Goal: Task Accomplishment & Management: Complete application form

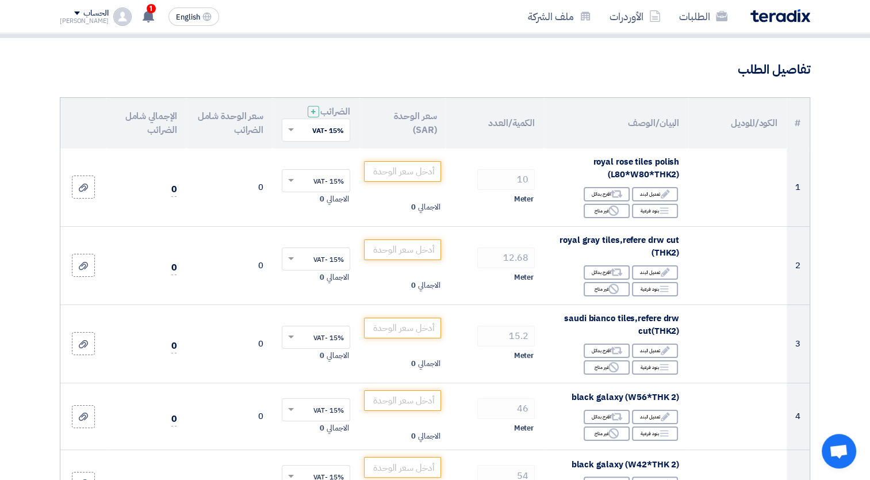
scroll to position [69, 0]
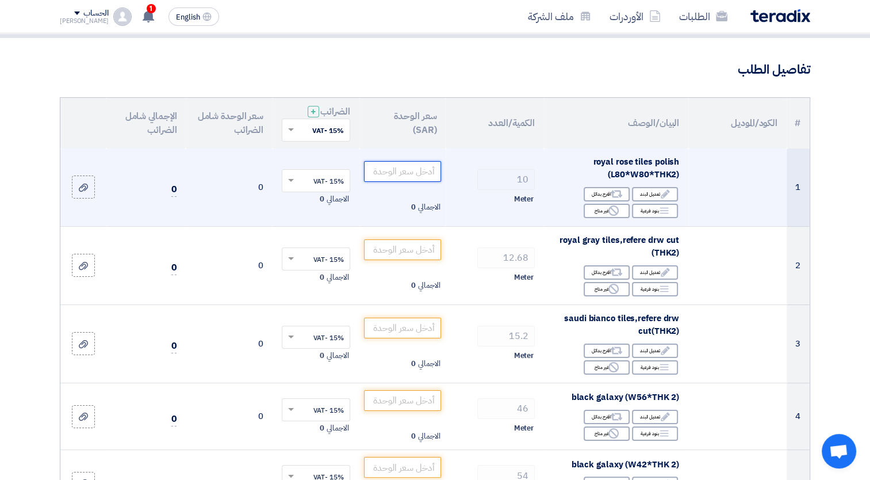
click at [413, 173] on input "number" at bounding box center [403, 171] width 78 height 21
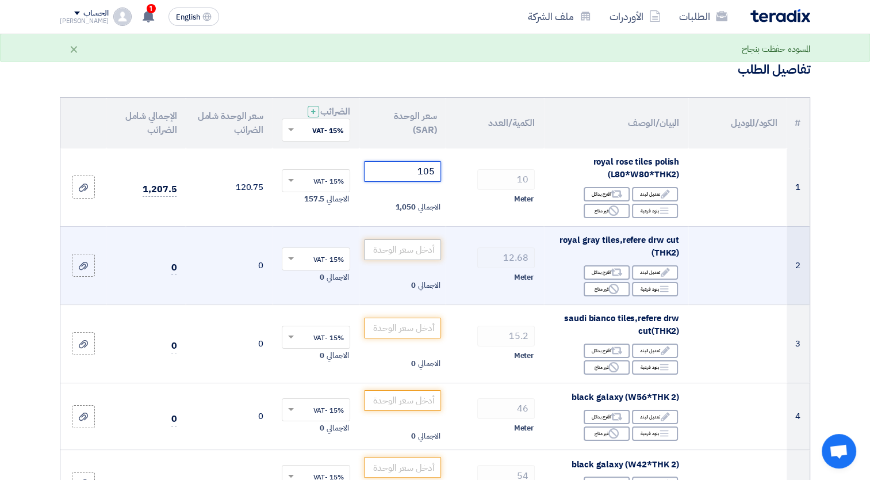
type input "105"
click at [397, 247] on input "number" at bounding box center [403, 249] width 78 height 21
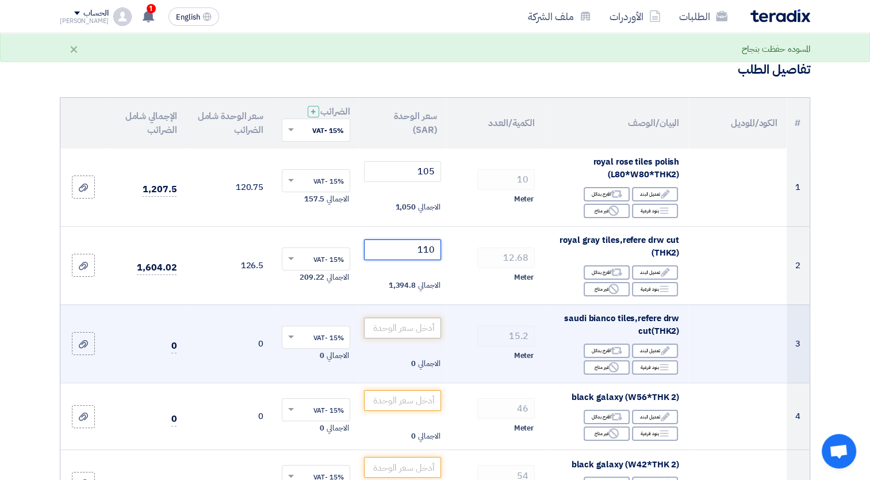
type input "110"
click at [396, 323] on input "number" at bounding box center [403, 327] width 78 height 21
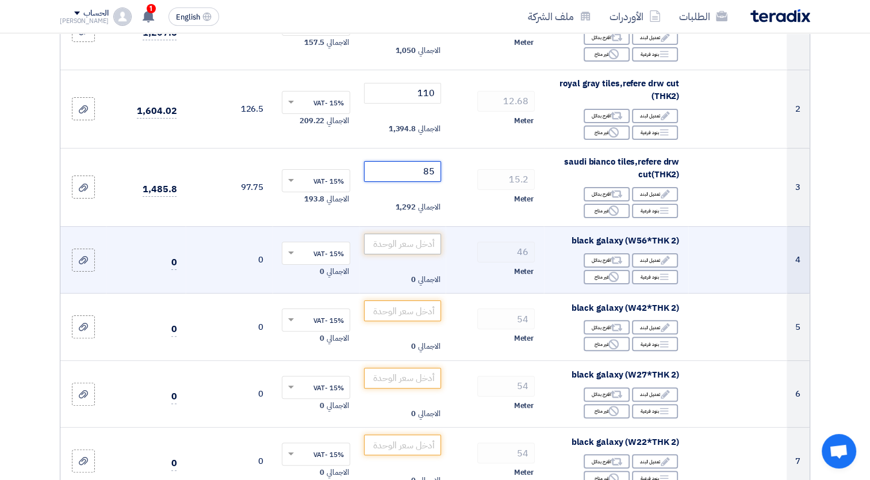
type input "85"
click at [391, 244] on input "number" at bounding box center [403, 243] width 78 height 21
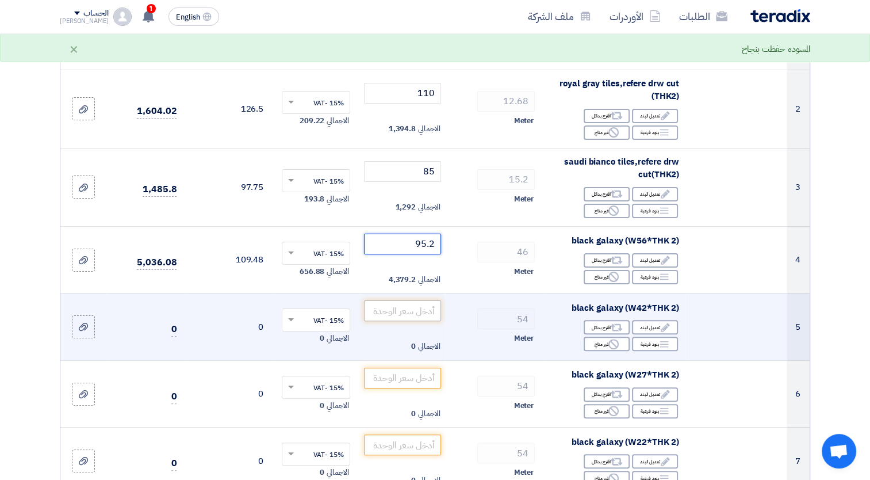
type input "95.2"
click at [390, 305] on input "number" at bounding box center [403, 310] width 78 height 21
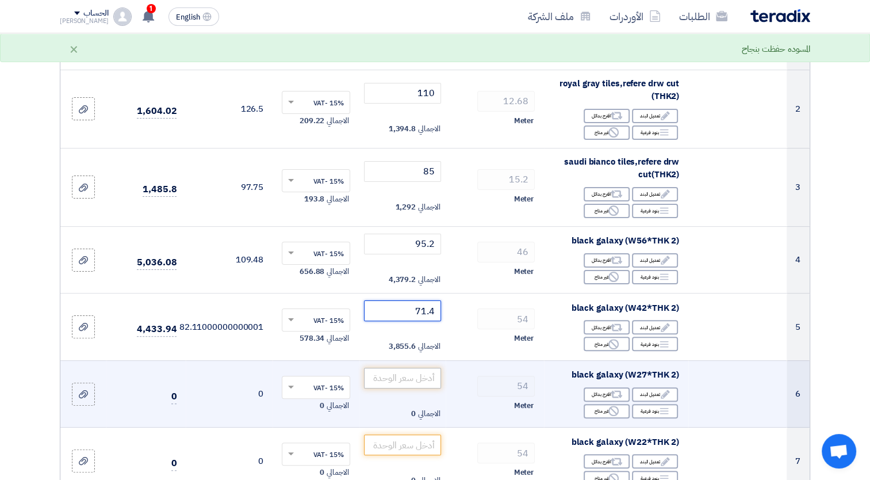
type input "71.4"
click at [405, 377] on input "number" at bounding box center [403, 377] width 78 height 21
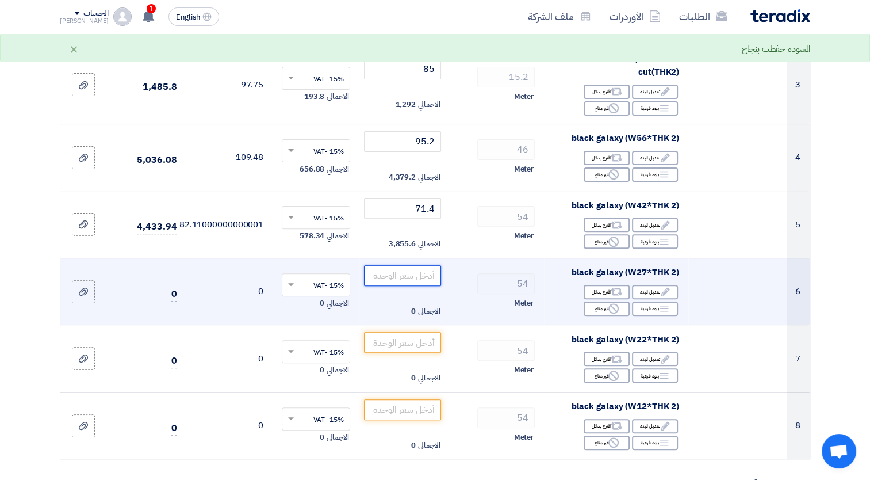
scroll to position [328, 0]
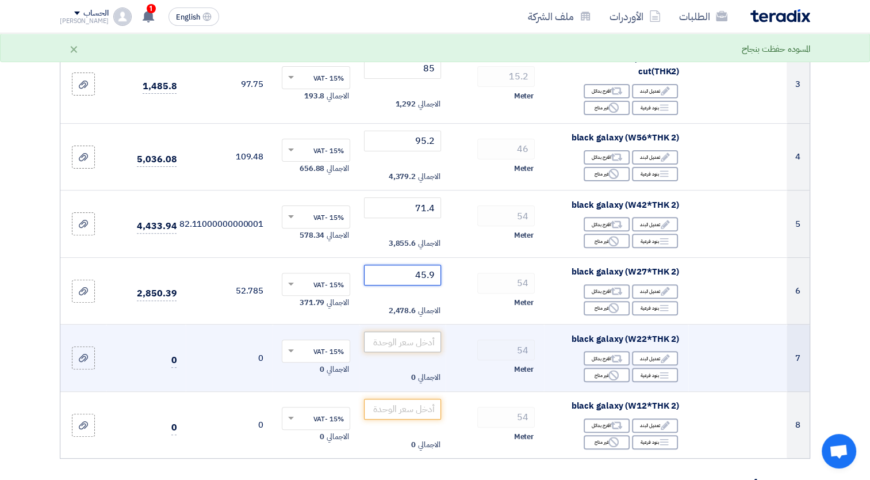
type input "45.9"
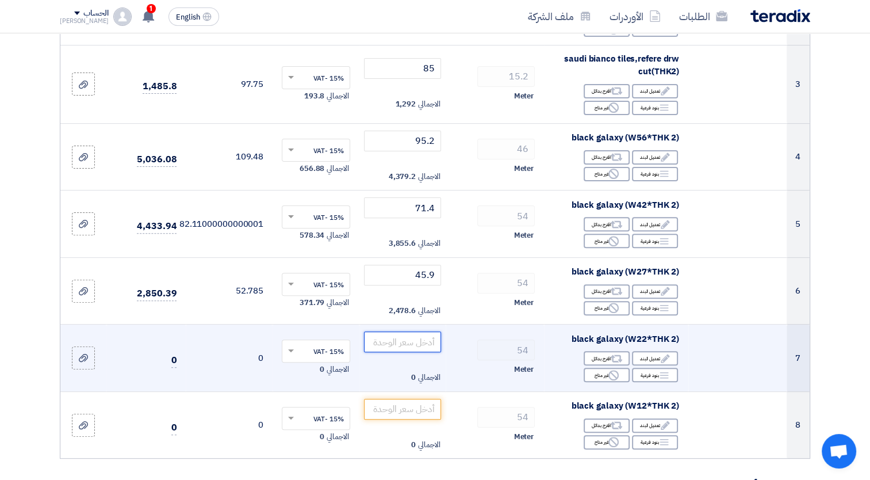
click at [382, 342] on input "number" at bounding box center [403, 341] width 78 height 21
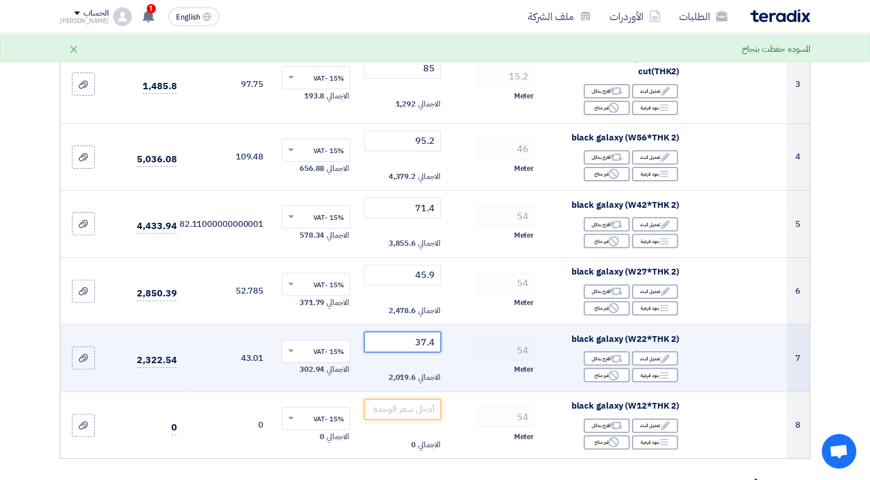
scroll to position [459, 0]
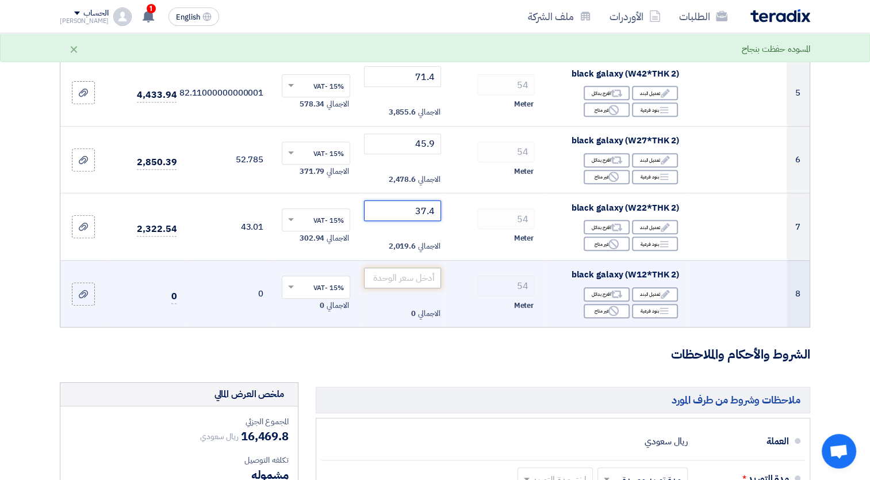
type input "37.4"
click at [405, 281] on input "number" at bounding box center [403, 277] width 78 height 21
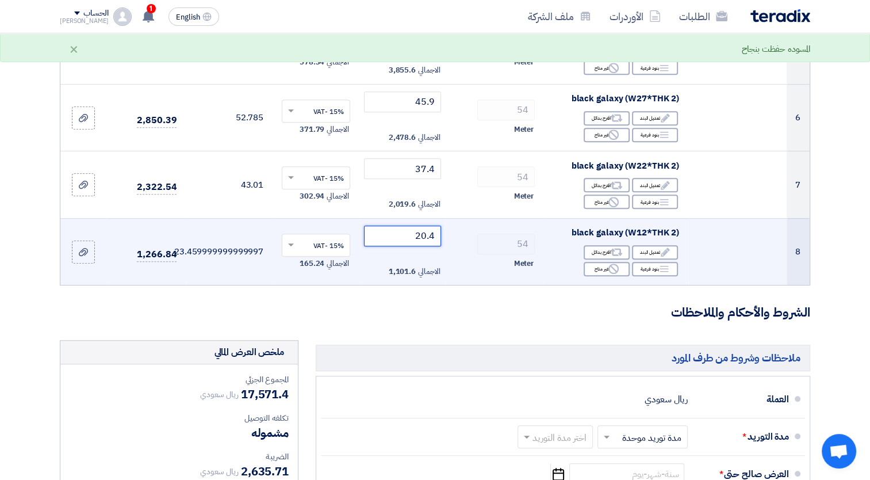
scroll to position [503, 0]
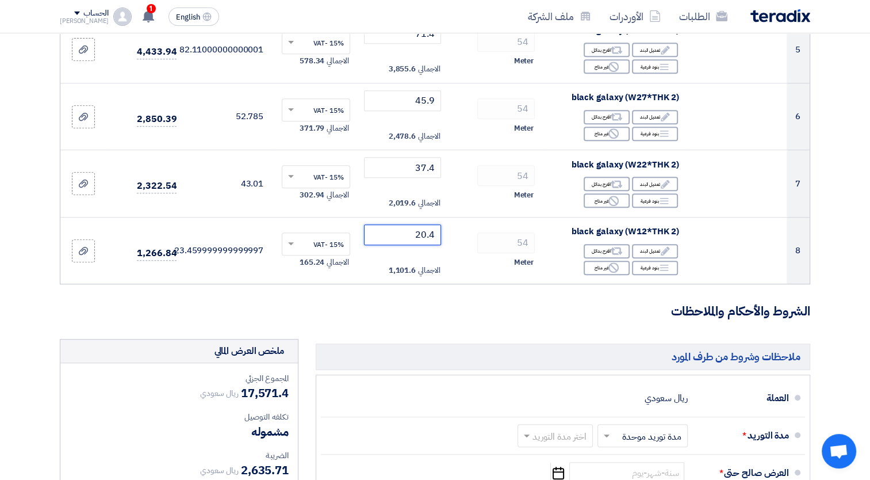
type input "20.4"
click at [486, 313] on h3 "الشروط والأحكام والملاحظات" at bounding box center [435, 311] width 750 height 18
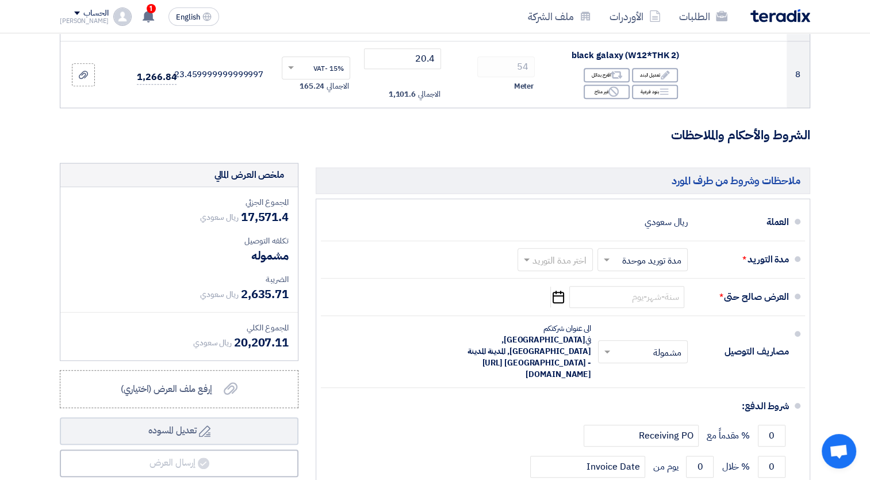
scroll to position [679, 0]
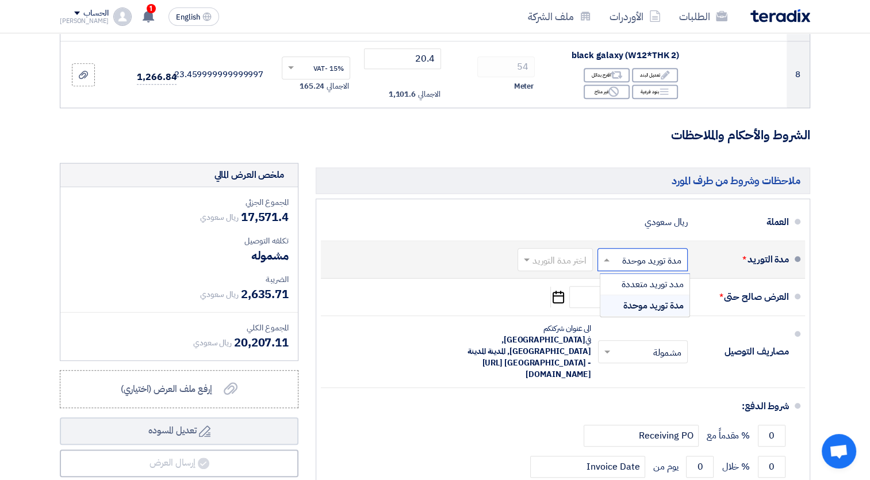
click at [633, 255] on input "text" at bounding box center [640, 260] width 85 height 17
click at [641, 287] on span "مدد توريد متعددة" at bounding box center [653, 284] width 62 height 14
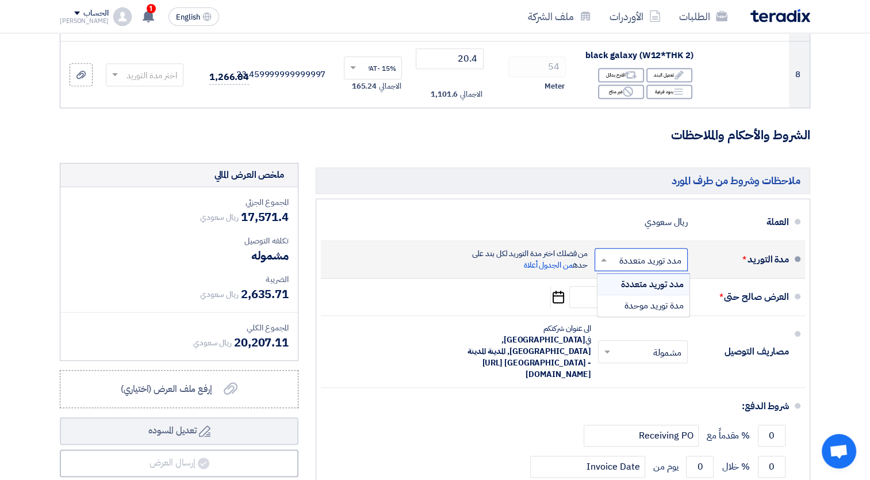
click at [633, 267] on div "اختر مدة التوريد × مدد توريد متعددة ×" at bounding box center [641, 259] width 93 height 23
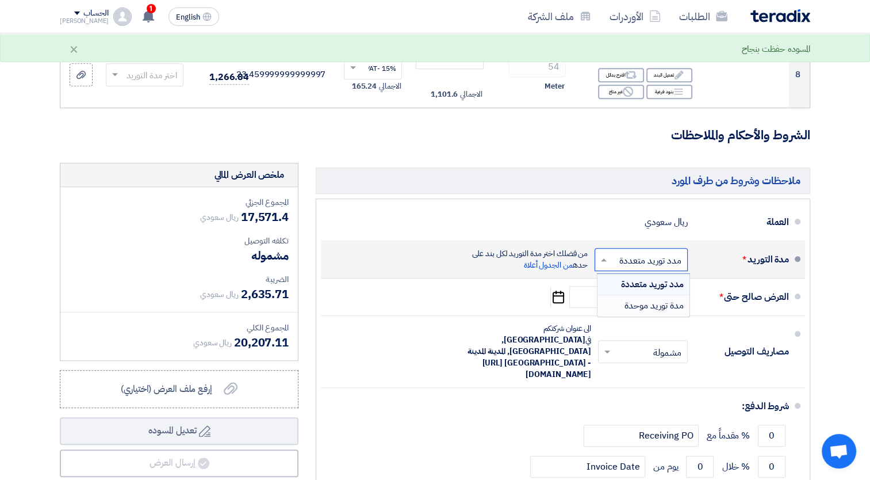
click at [646, 298] on span "مدة توريد موحدة" at bounding box center [654, 305] width 59 height 14
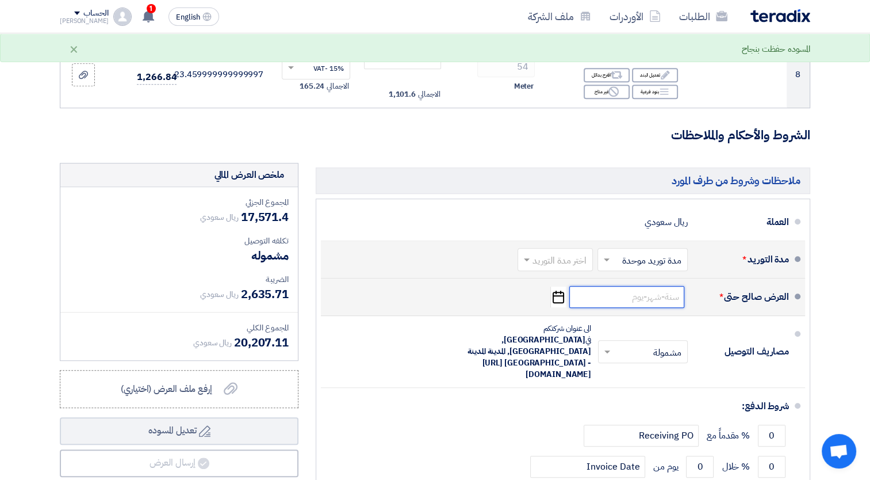
click at [635, 291] on input at bounding box center [626, 297] width 115 height 22
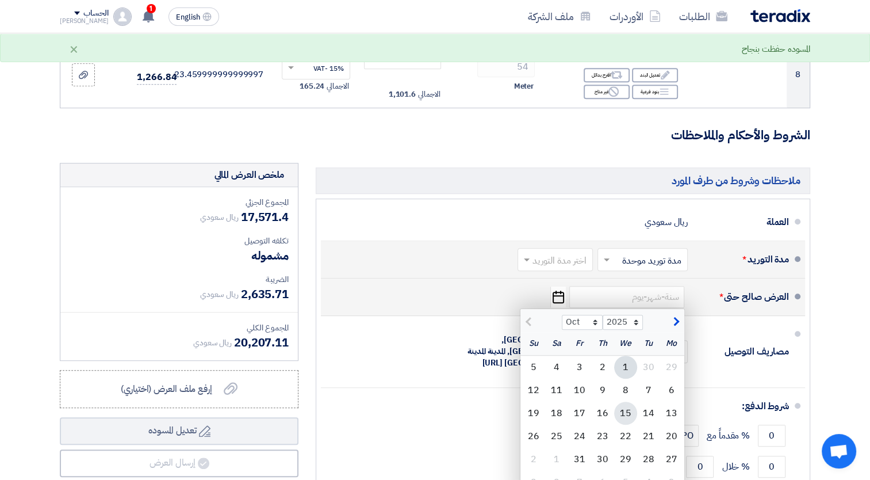
click at [623, 404] on div "15" at bounding box center [625, 412] width 23 height 23
type input "[DATE]"
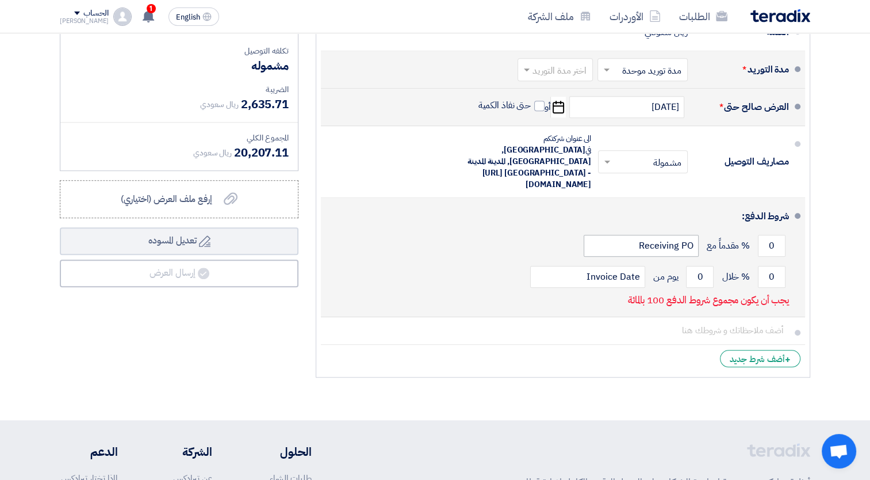
scroll to position [869, 0]
click at [777, 234] on input "0" at bounding box center [772, 245] width 28 height 22
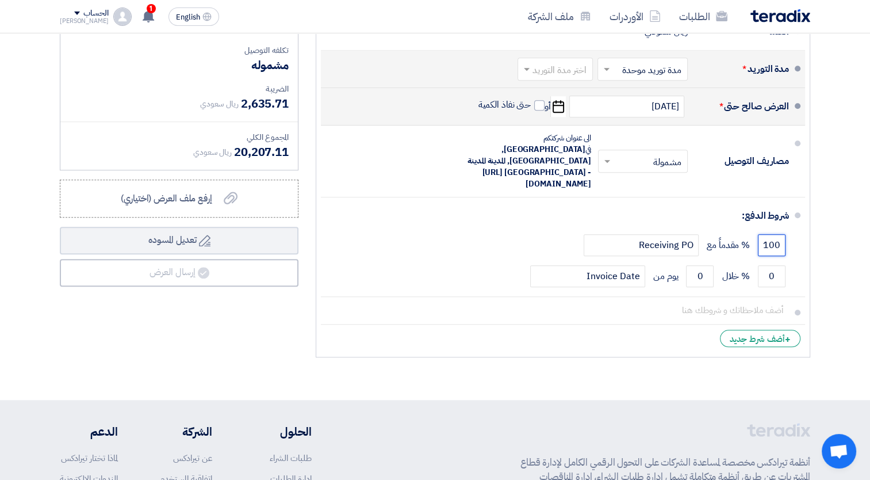
type input "100"
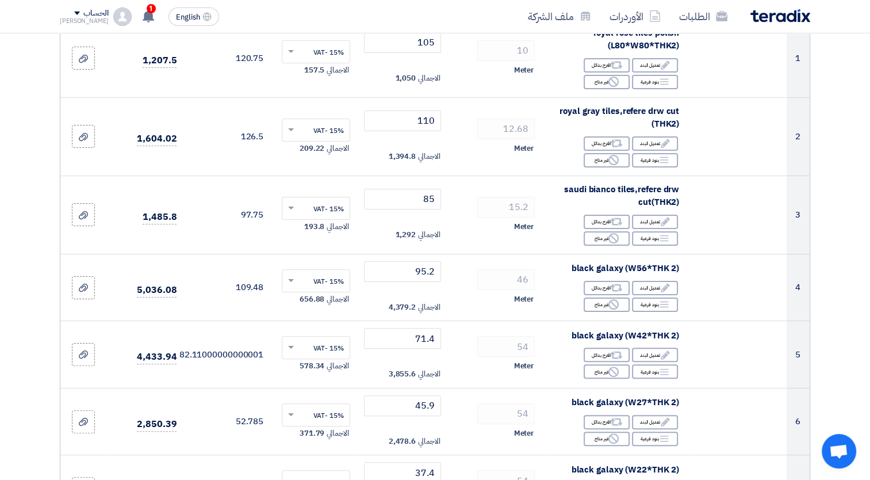
scroll to position [0, 0]
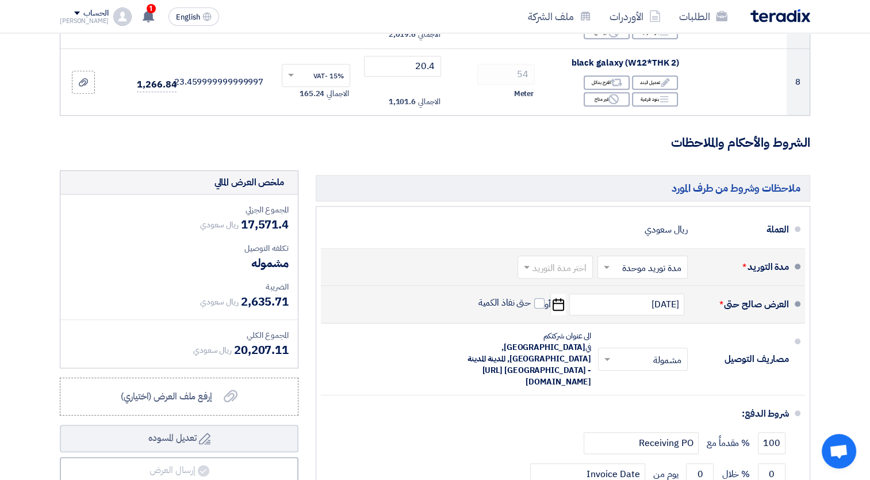
click at [430, 156] on form "تفاصيل الطلب # الكود/الموديل البيان/الوصف الكمية/العدد سعر الوحدة (SAR) الضرائب…" at bounding box center [435, 9] width 750 height 1101
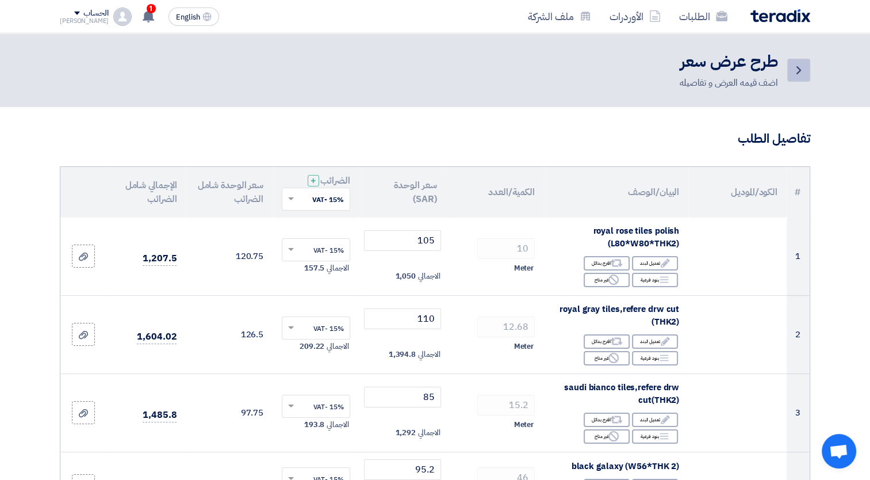
click at [805, 72] on icon "Back" at bounding box center [799, 70] width 14 height 14
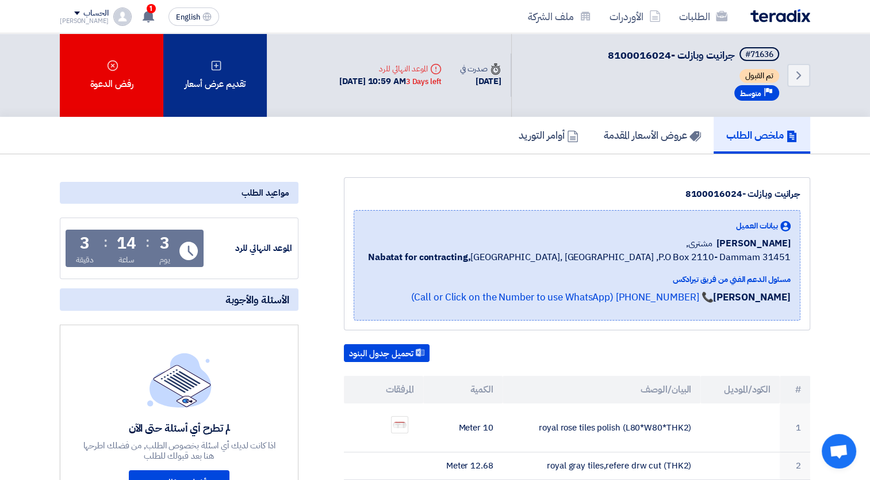
click at [242, 82] on div "تقديم عرض أسعار" at bounding box center [215, 74] width 104 height 83
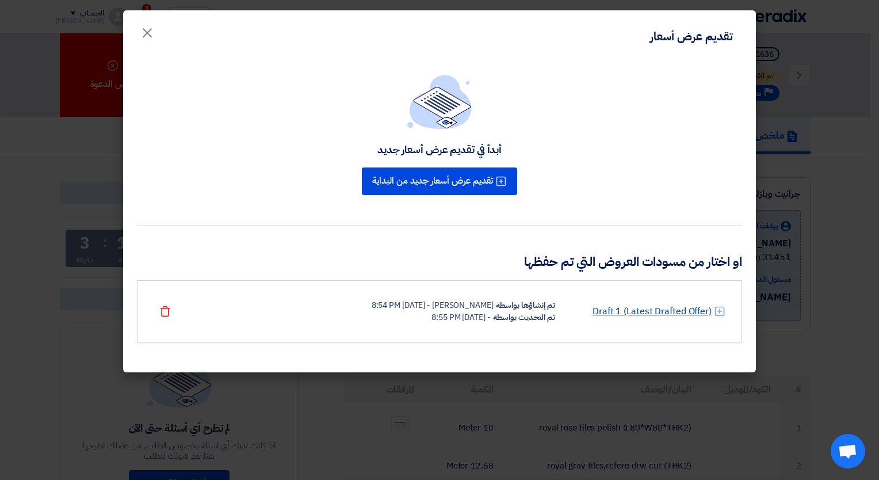
click at [623, 309] on link "Draft 1 (Latest Drafted Offer)" at bounding box center [651, 311] width 119 height 14
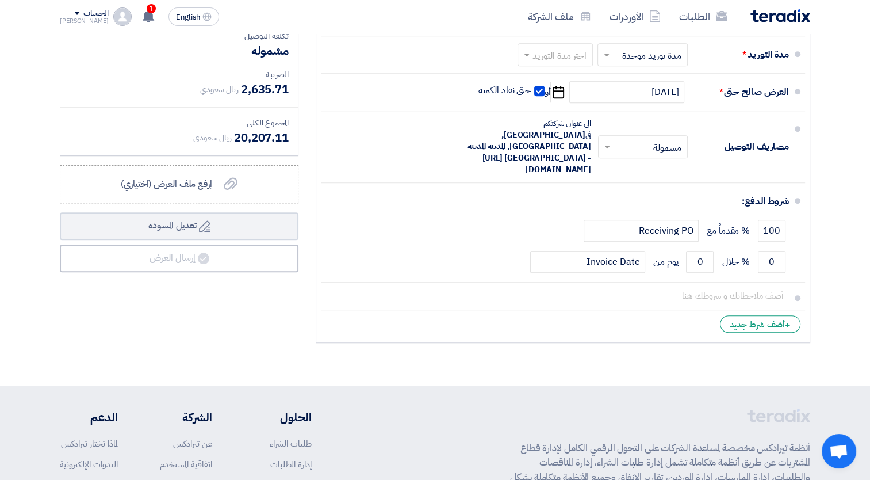
scroll to position [883, 0]
click at [214, 182] on div "إرفع ملف العرض (اختياري) إرفع ملف العرض (اختياري)" at bounding box center [179, 184] width 117 height 14
click at [0, 0] on input "إرفع ملف العرض (اختياري) إرفع ملف العرض (اختياري)" at bounding box center [0, 0] width 0 height 0
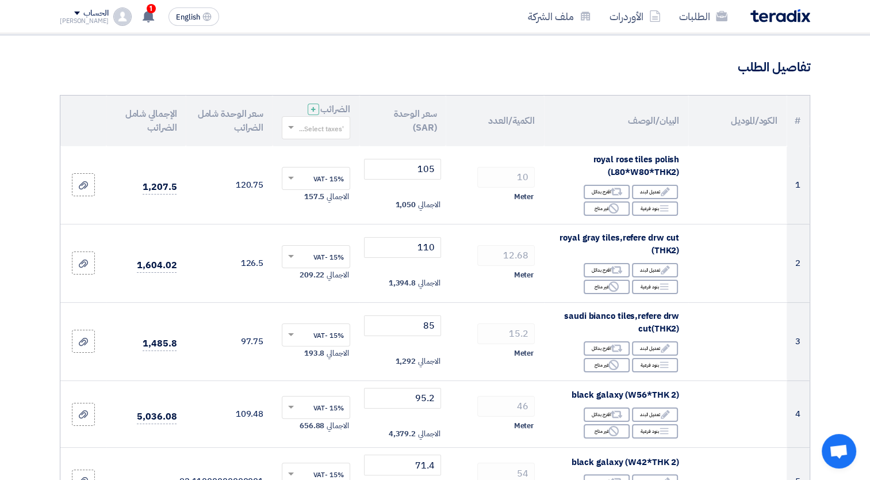
scroll to position [0, 0]
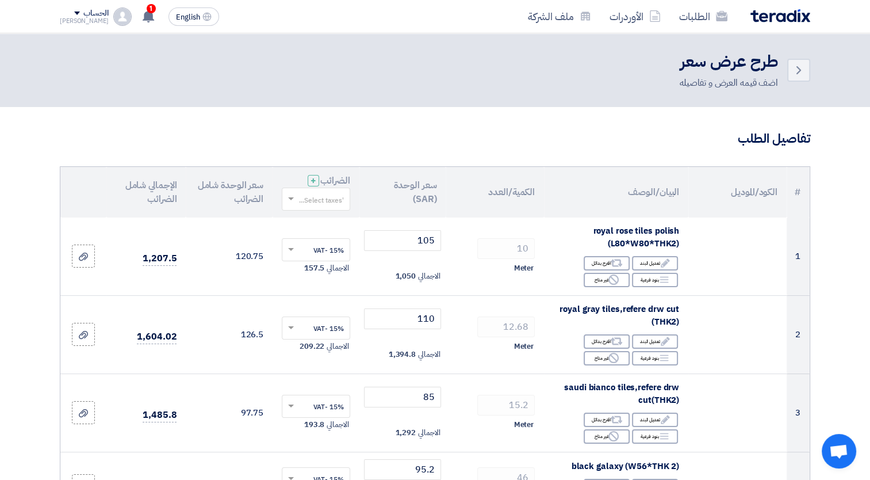
click at [312, 196] on input "text" at bounding box center [322, 199] width 45 height 19
click at [320, 220] on span "15% -VAT" at bounding box center [328, 220] width 32 height 10
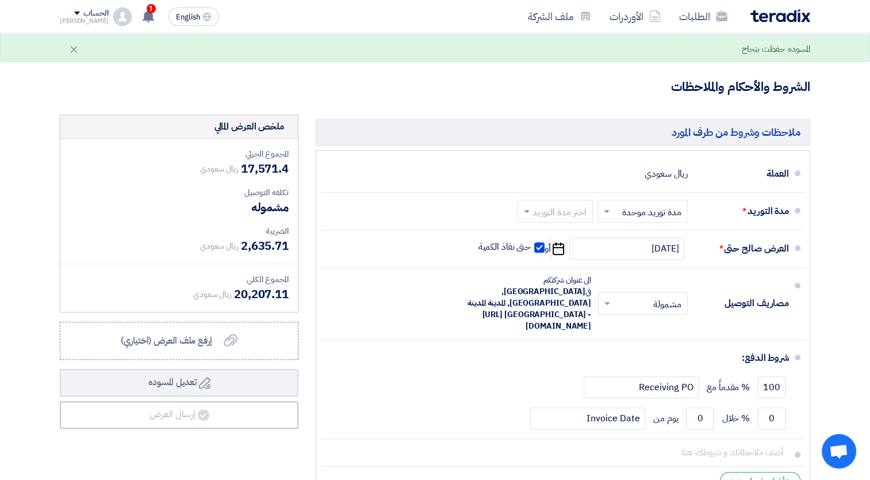
scroll to position [720, 0]
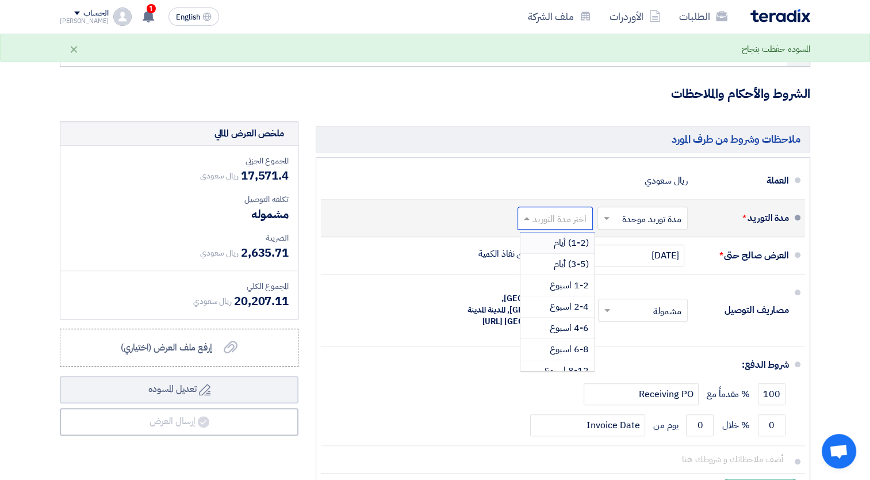
click at [541, 221] on input "text" at bounding box center [553, 218] width 70 height 17
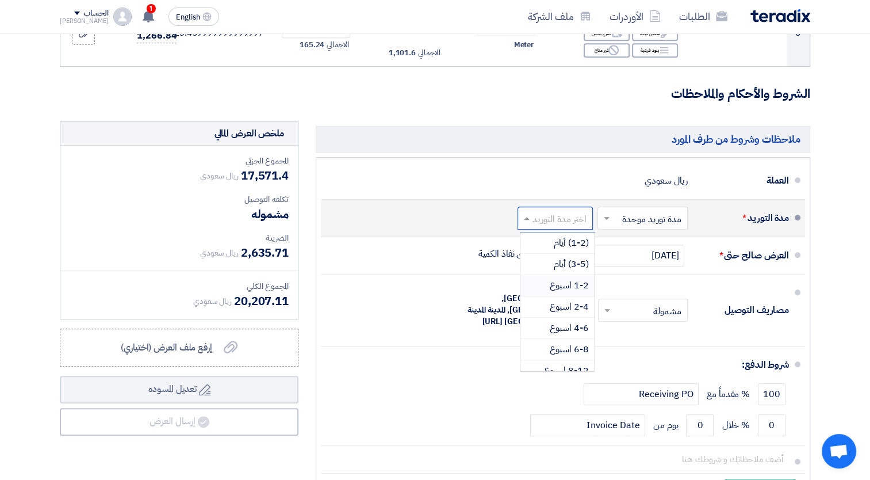
click at [564, 279] on span "1-2 اسبوع" at bounding box center [569, 285] width 39 height 14
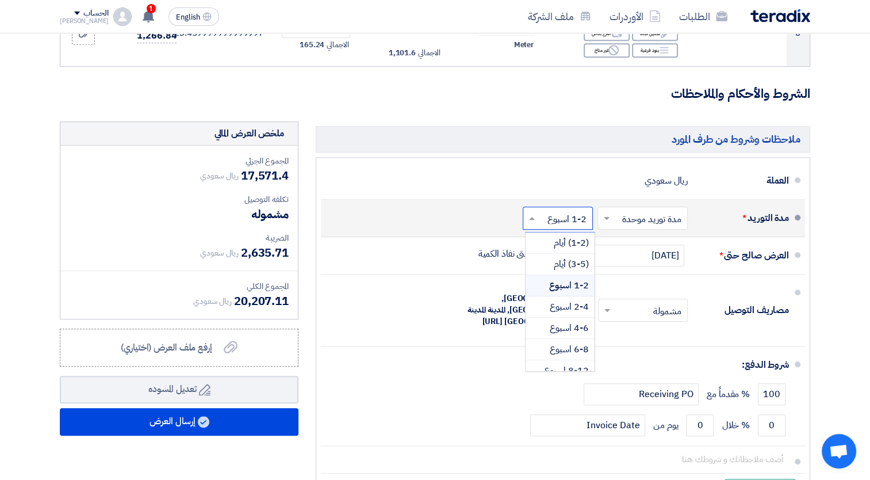
click at [546, 215] on input "text" at bounding box center [555, 218] width 64 height 17
click at [557, 278] on span "1-2 اسبوع" at bounding box center [569, 285] width 40 height 14
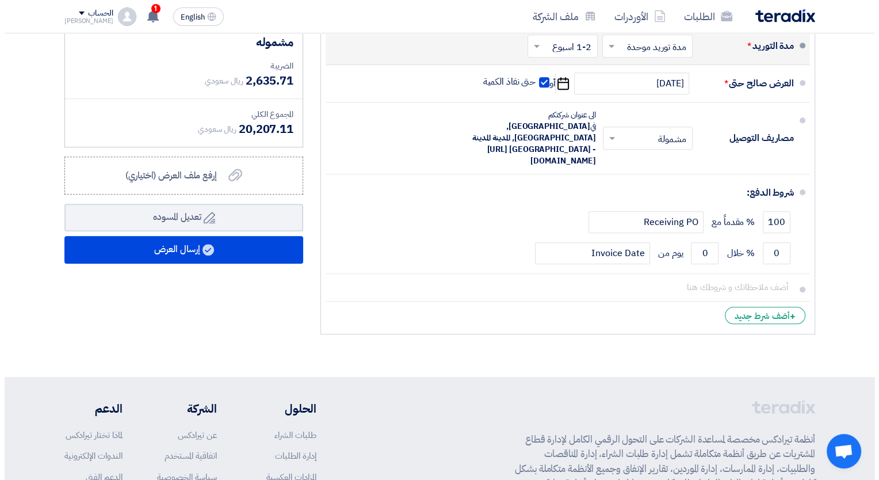
scroll to position [1027, 0]
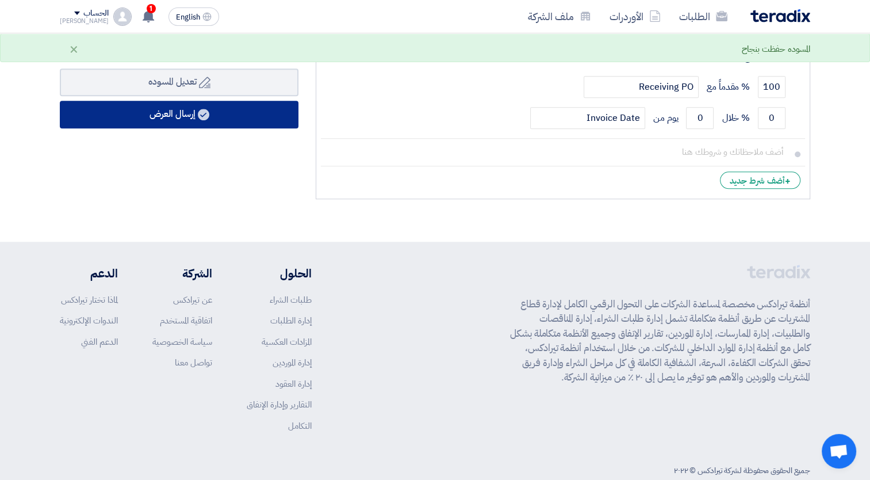
click at [173, 106] on button "إرسال العرض" at bounding box center [179, 115] width 239 height 28
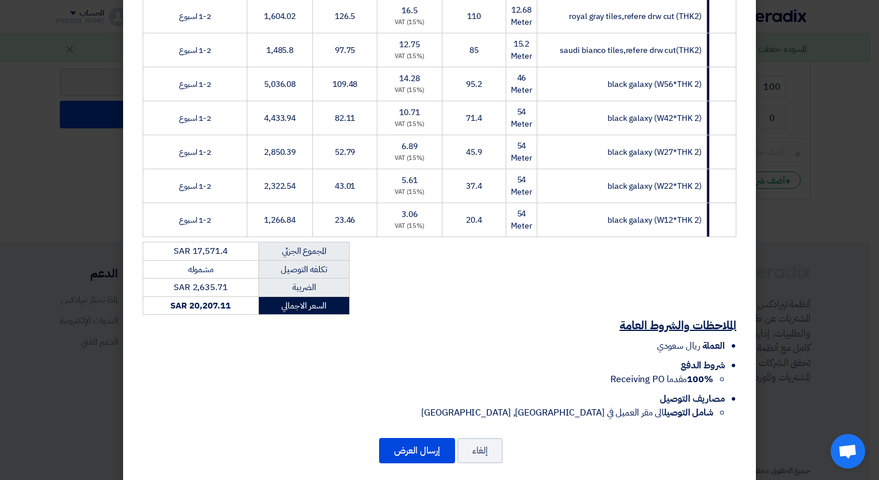
scroll to position [263, 0]
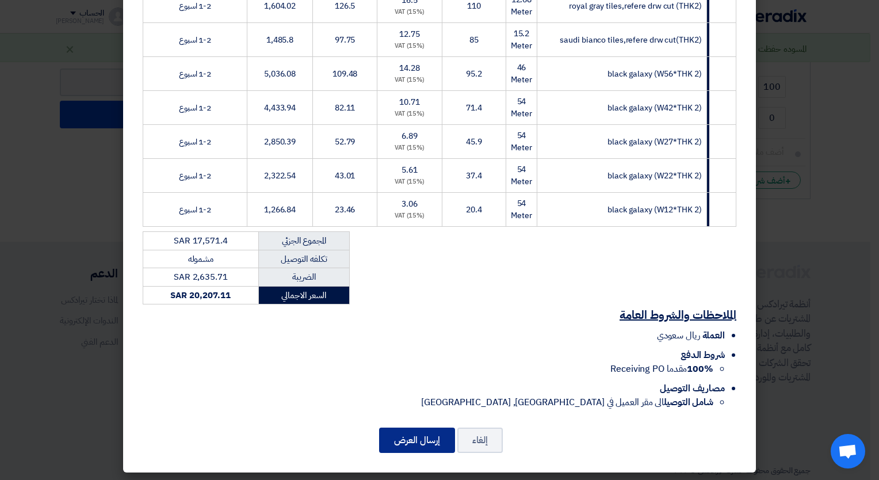
click at [426, 432] on button "إرسال العرض" at bounding box center [417, 439] width 76 height 25
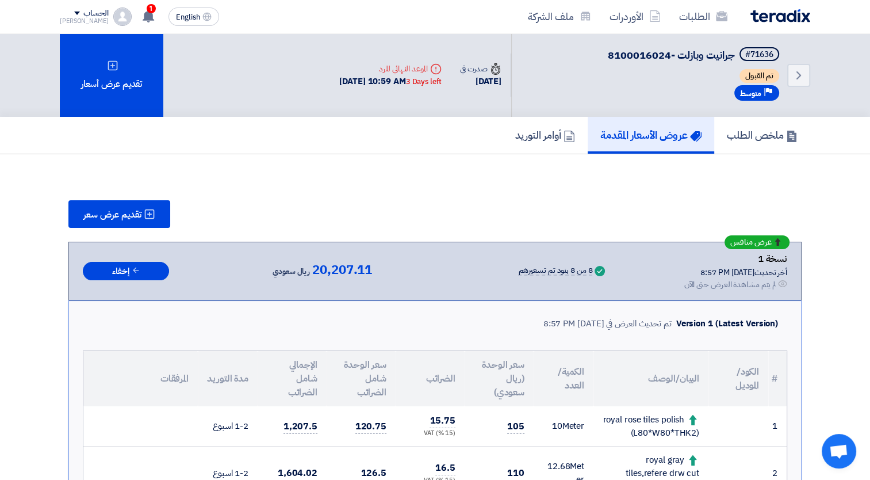
click at [262, 144] on div "ملخص الطلب عروض الأسعار المقدمة أوامر التوريد" at bounding box center [435, 135] width 750 height 37
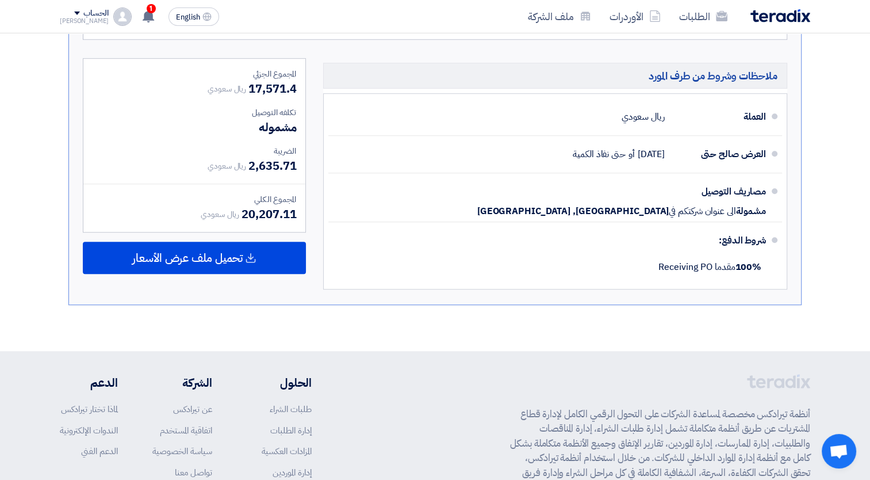
scroll to position [715, 0]
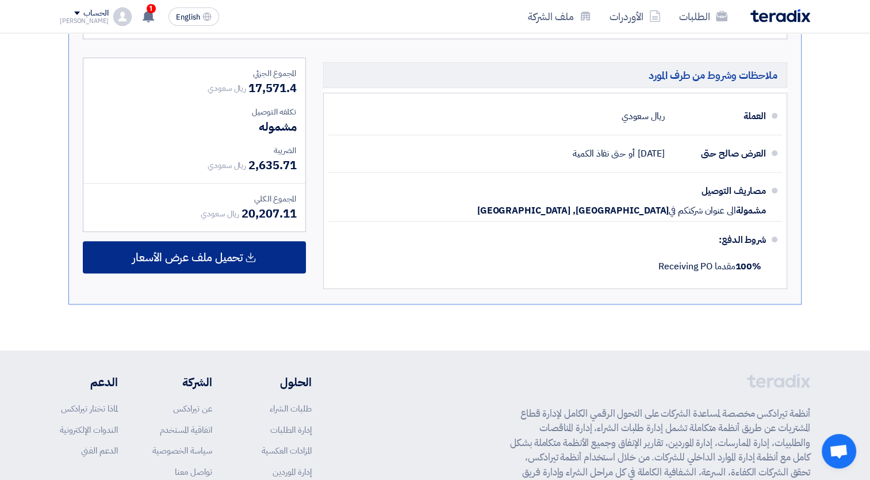
click at [242, 241] on div "تحميل ملف عرض الأسعار" at bounding box center [194, 257] width 223 height 32
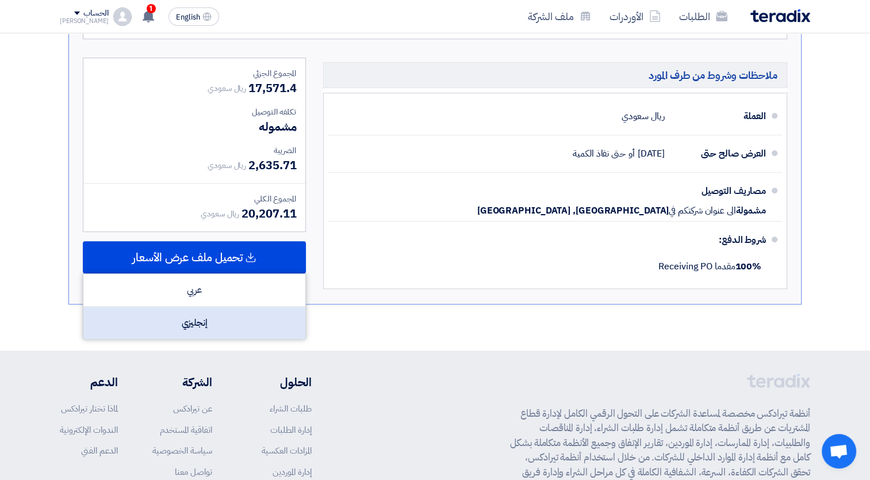
click at [203, 308] on div "إنجليزي" at bounding box center [194, 323] width 222 height 32
